Goal: Information Seeking & Learning: Learn about a topic

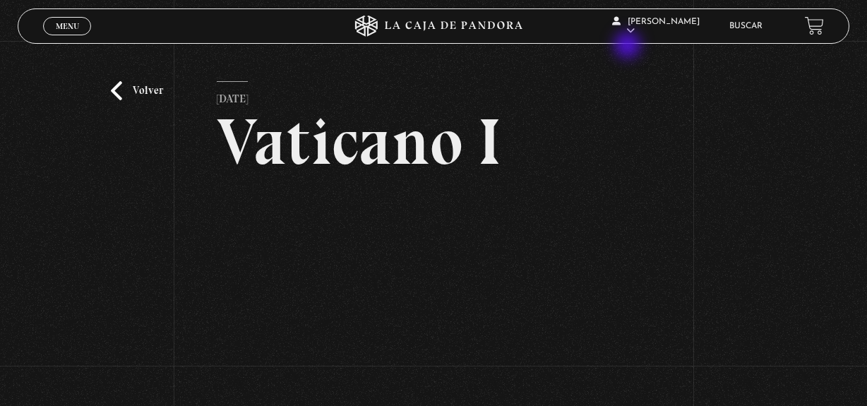
scroll to position [64, 0]
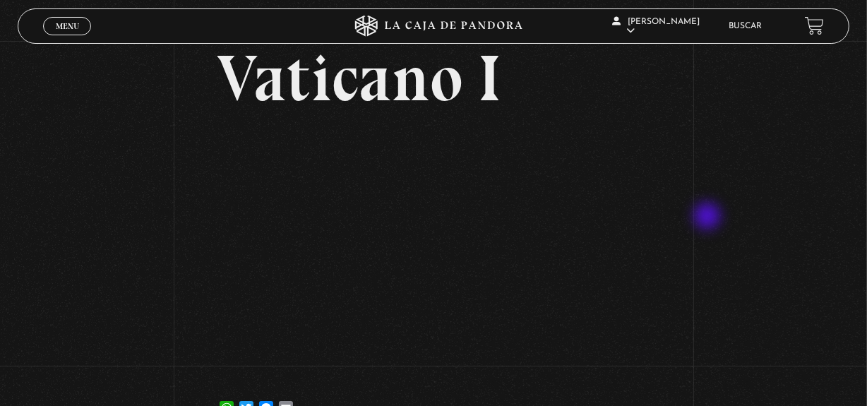
click at [709, 218] on div "Volver 9 octubre, 2021 Vaticano I WhatsApp Twitter Messenger Email" at bounding box center [433, 208] width 867 height 463
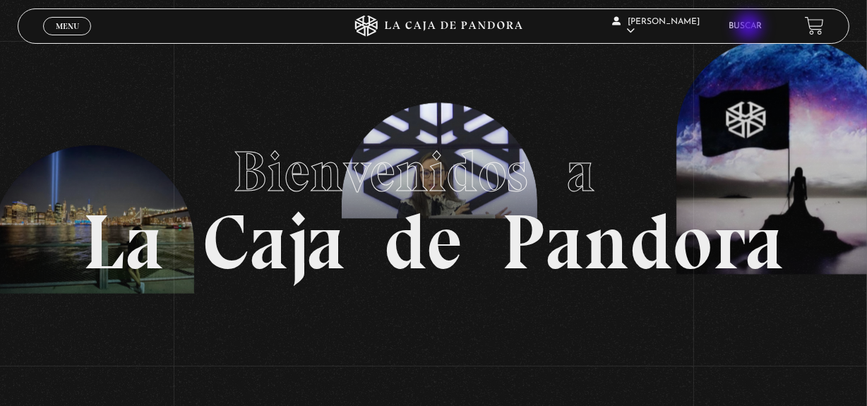
click at [751, 28] on link "Buscar" at bounding box center [746, 26] width 33 height 8
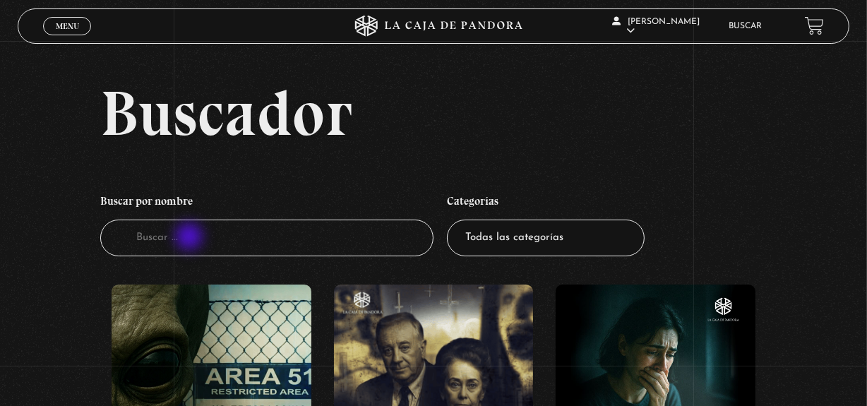
click at [191, 238] on input "Buscador" at bounding box center [266, 238] width 333 height 37
type input "vaticano"
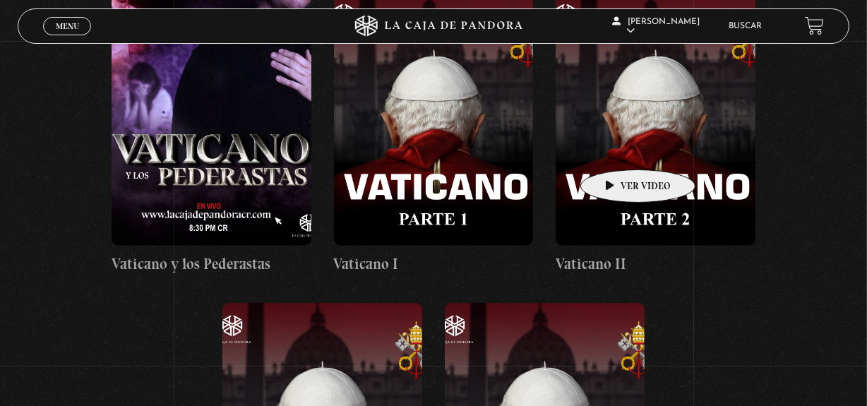
scroll to position [979, 0]
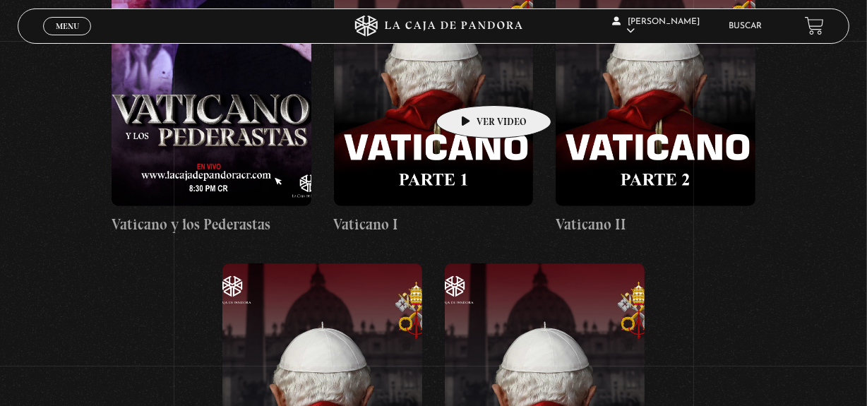
click at [472, 84] on figure at bounding box center [434, 79] width 200 height 254
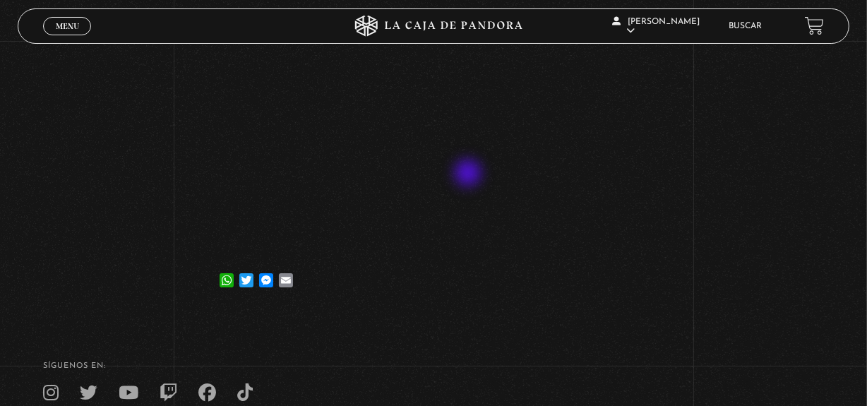
scroll to position [192, 0]
